Goal: Navigation & Orientation: Find specific page/section

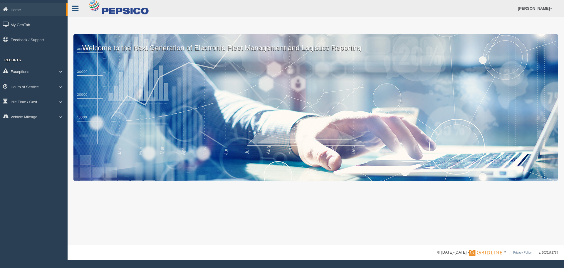
click at [74, 11] on icon at bounding box center [75, 9] width 6 height 8
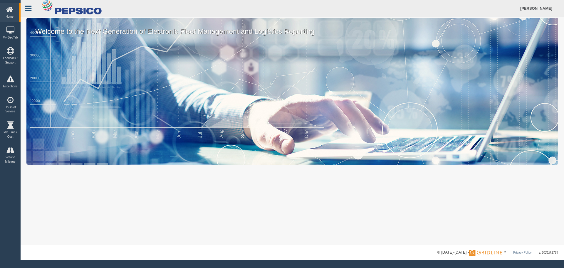
click at [31, 11] on icon at bounding box center [28, 9] width 6 height 8
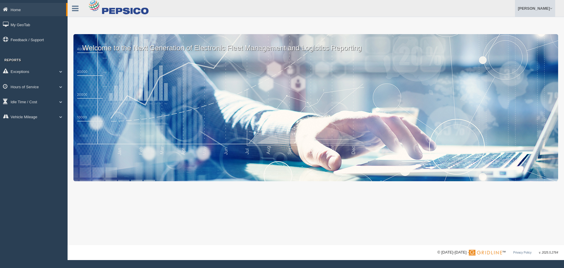
click at [534, 9] on link "[PERSON_NAME]" at bounding box center [535, 8] width 40 height 17
click at [26, 25] on link "My GeoTab" at bounding box center [34, 24] width 68 height 13
click at [62, 71] on span at bounding box center [61, 71] width 8 height 3
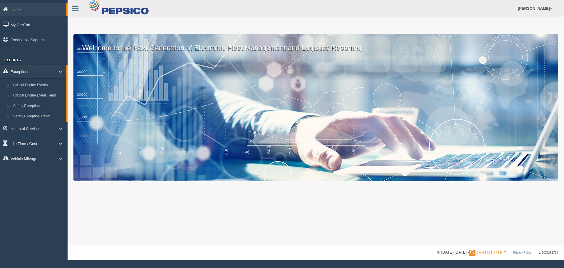
click at [61, 72] on span at bounding box center [58, 71] width 8 height 3
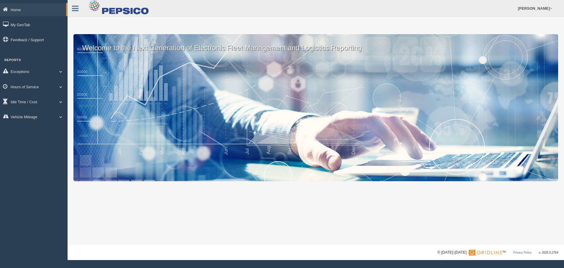
click at [155, 58] on div "Welcome to the Next Generation of Electronic Fleet Management and Logistics Rep…" at bounding box center [315, 107] width 485 height 147
click at [154, 50] on p "Welcome to the Next Generation of Electronic Fleet Management and Logistics Rep…" at bounding box center [315, 43] width 485 height 19
click at [474, 251] on img at bounding box center [485, 252] width 33 height 6
